Goal: Information Seeking & Learning: Learn about a topic

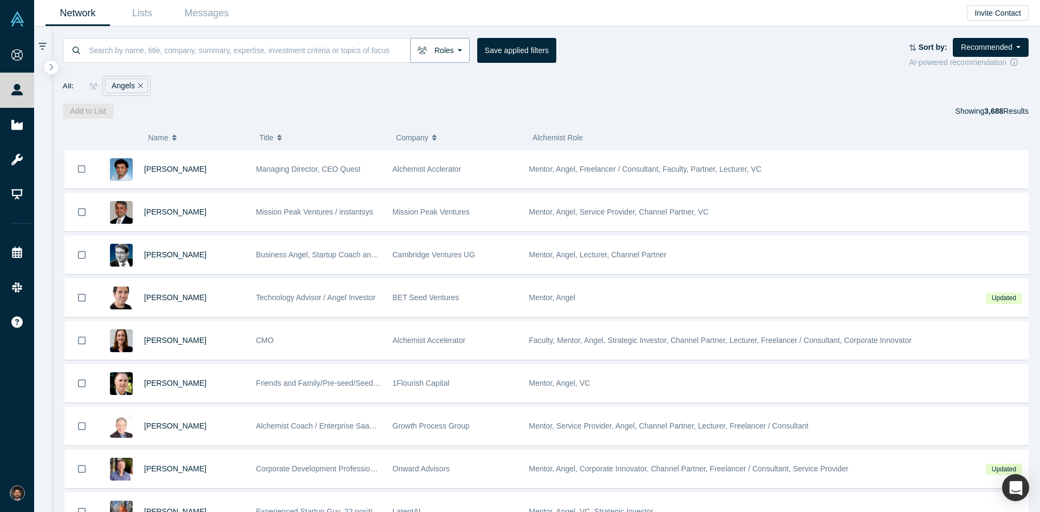
click at [459, 51] on button "Roles" at bounding box center [440, 50] width 60 height 25
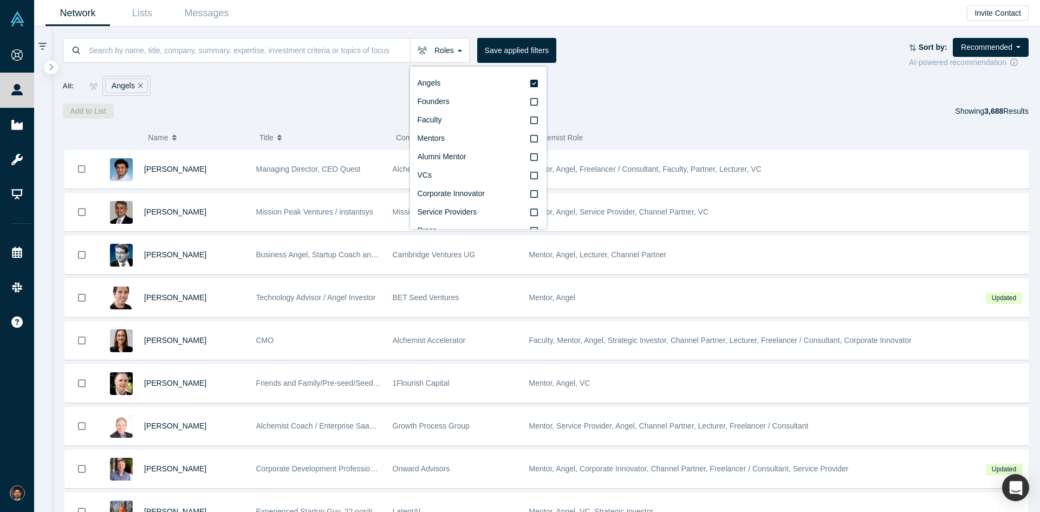
click at [691, 88] on div "All: Angels" at bounding box center [546, 86] width 967 height 20
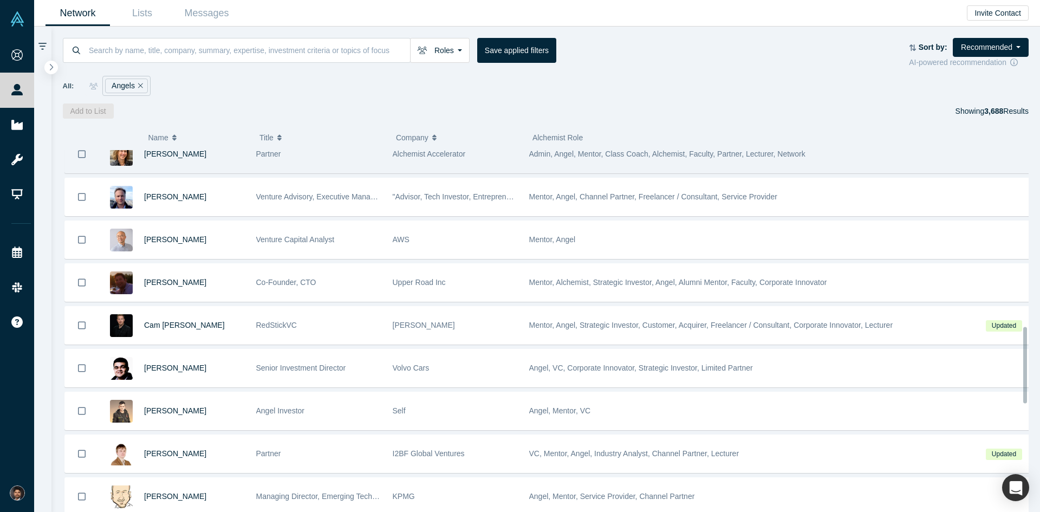
scroll to position [838, 0]
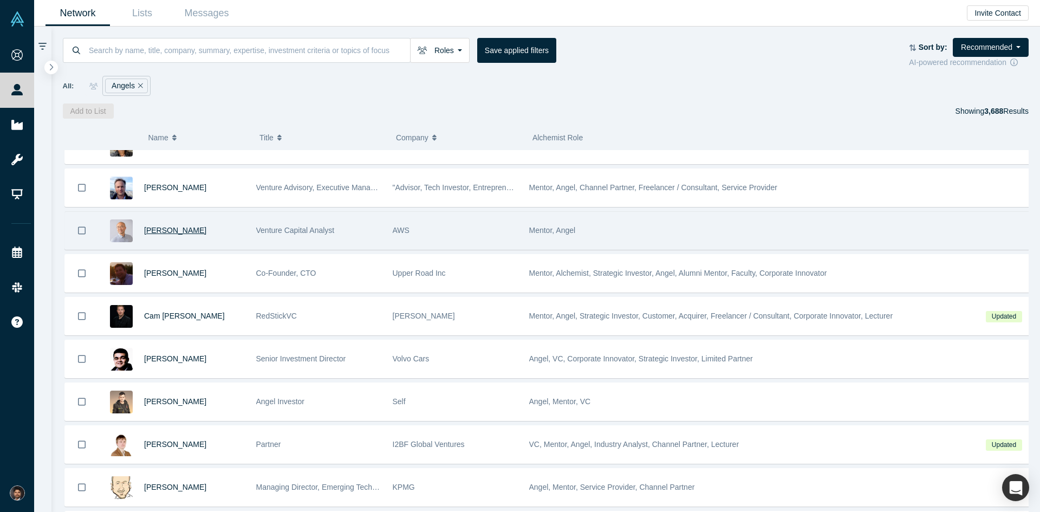
click at [160, 232] on span "[PERSON_NAME]" at bounding box center [175, 230] width 62 height 9
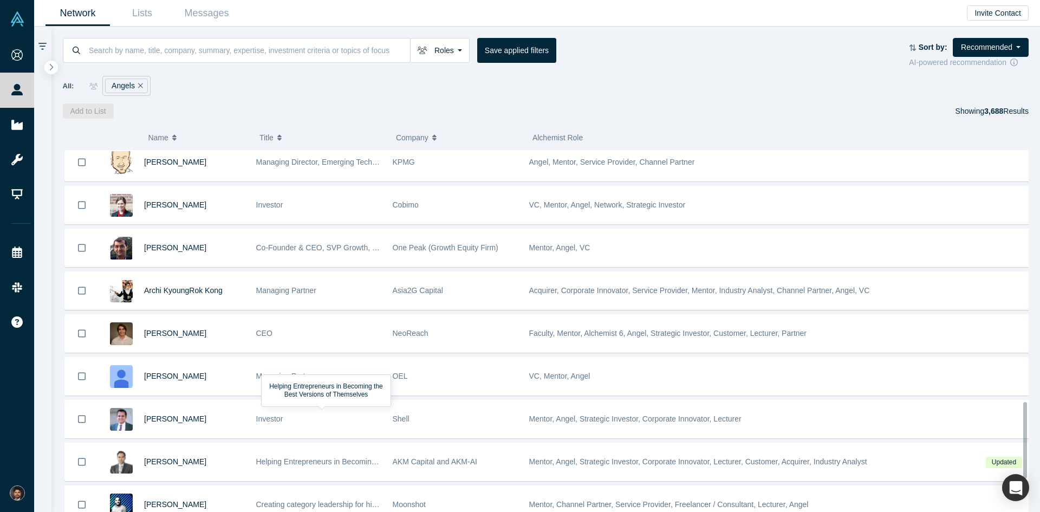
scroll to position [1271, 0]
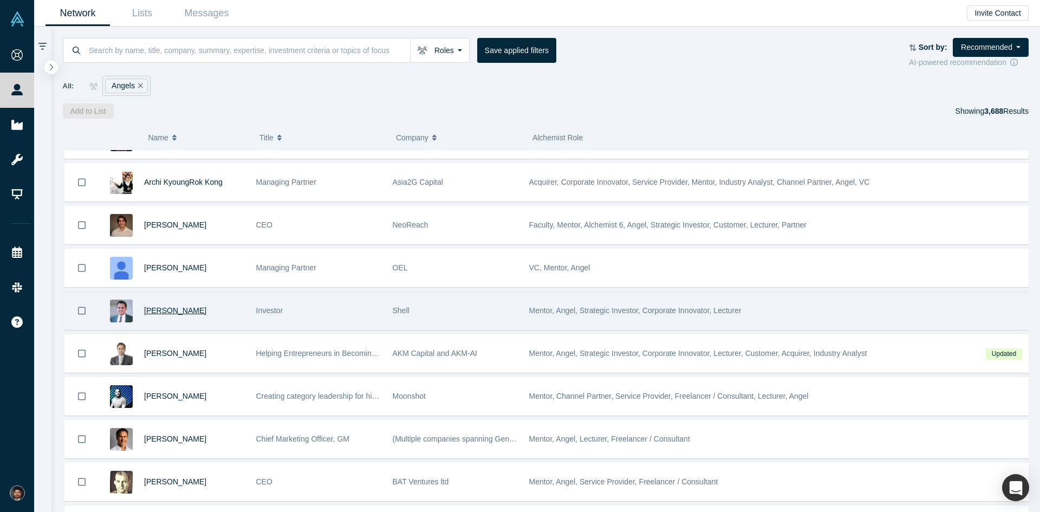
click at [172, 313] on span "[PERSON_NAME]" at bounding box center [175, 310] width 62 height 9
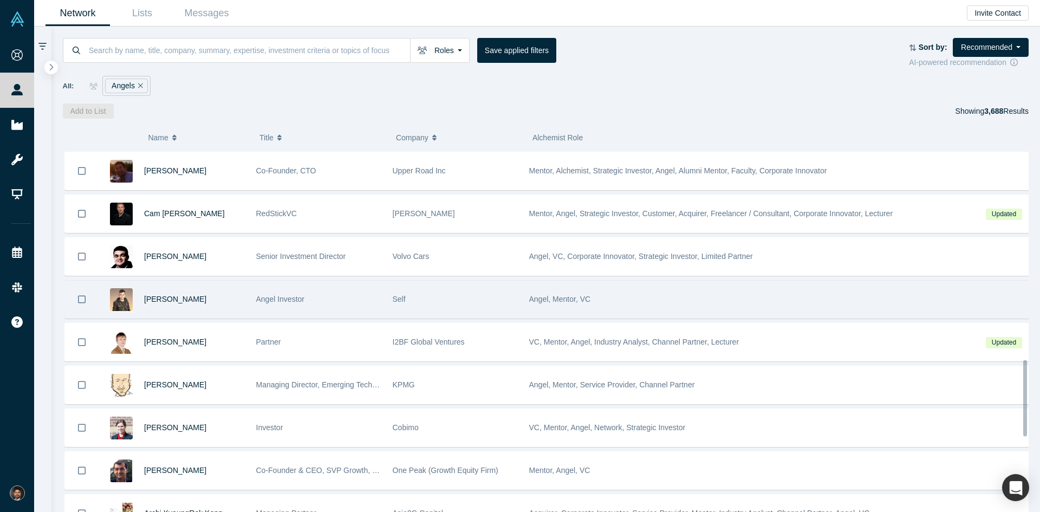
scroll to position [1000, 0]
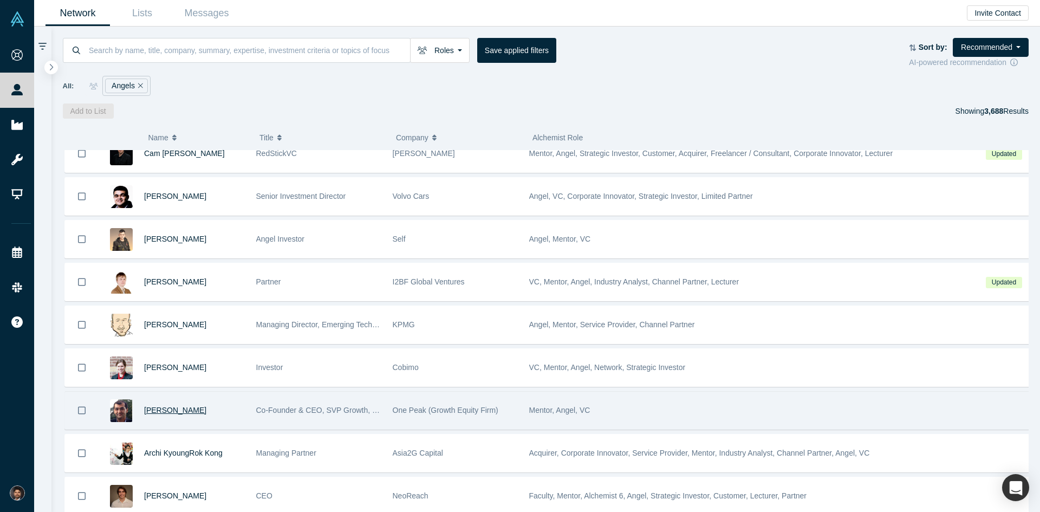
click at [182, 410] on span "[PERSON_NAME]" at bounding box center [175, 410] width 62 height 9
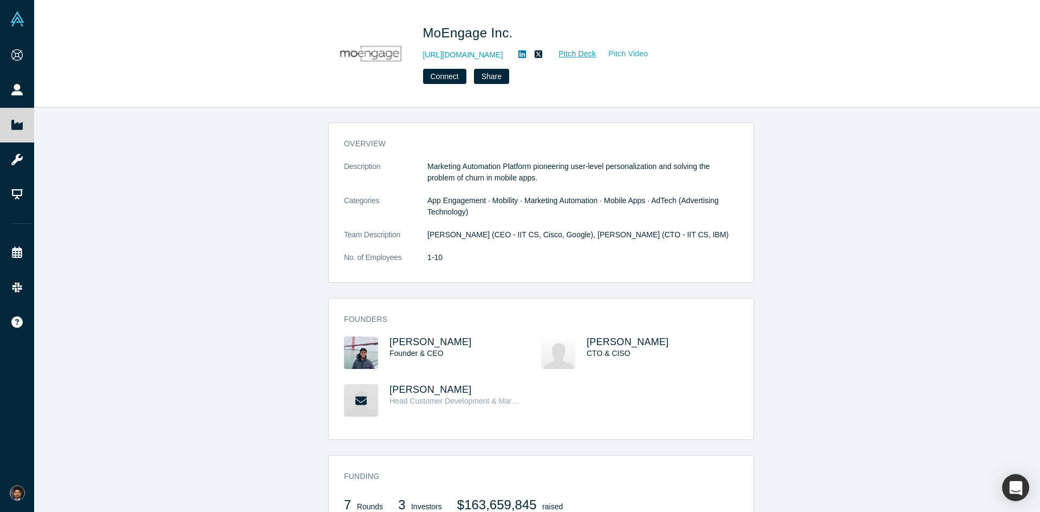
click at [639, 54] on link "Pitch Video" at bounding box center [623, 54] width 52 height 12
click at [595, 54] on link "Pitch Deck" at bounding box center [572, 54] width 50 height 12
click at [443, 344] on span "[PERSON_NAME]" at bounding box center [431, 341] width 82 height 11
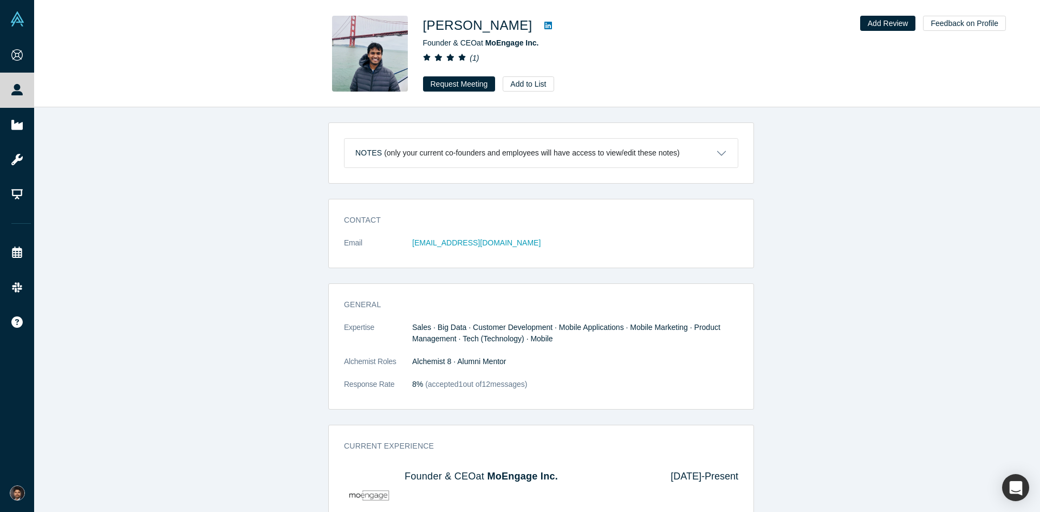
click at [545, 24] on icon at bounding box center [549, 26] width 8 height 8
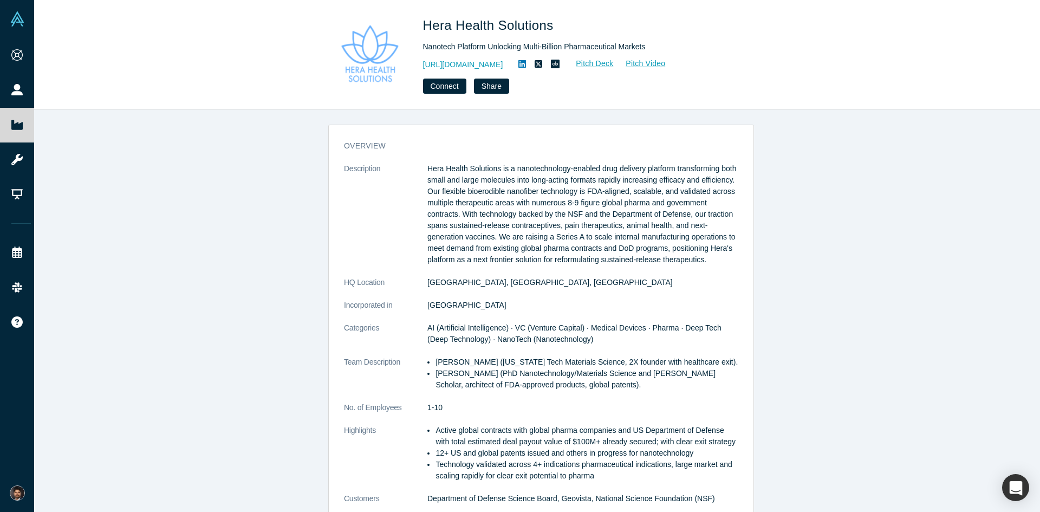
scroll to position [818, 0]
